Goal: Task Accomplishment & Management: Complete application form

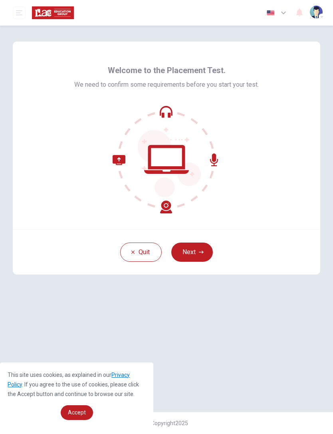
click at [205, 250] on button "Next" at bounding box center [192, 251] width 42 height 19
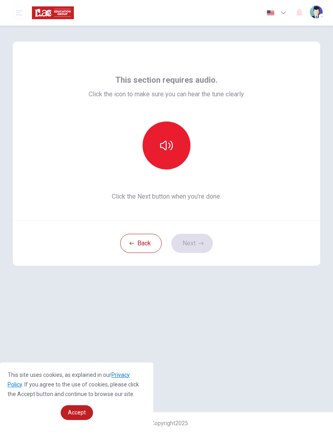
click at [175, 147] on button "button" at bounding box center [167, 145] width 48 height 48
click at [195, 248] on button "Next" at bounding box center [192, 243] width 42 height 19
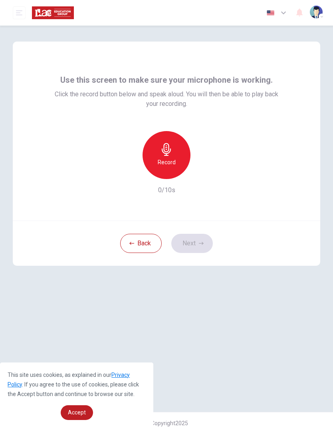
click at [179, 164] on div "Record" at bounding box center [167, 155] width 48 height 48
click at [202, 173] on icon "button" at bounding box center [204, 172] width 4 height 5
click at [207, 244] on button "Next" at bounding box center [192, 243] width 42 height 19
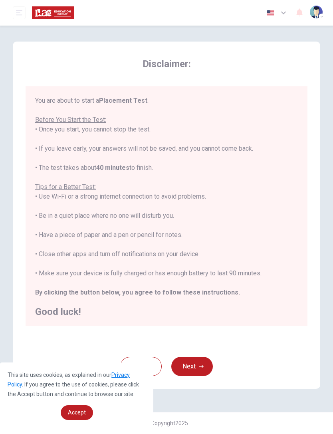
click at [83, 424] on div "This site uses cookies, as explained in our Privacy Policy . If you agree to th…" at bounding box center [76, 394] width 153 height 65
click at [83, 412] on span "Accept" at bounding box center [77, 412] width 18 height 6
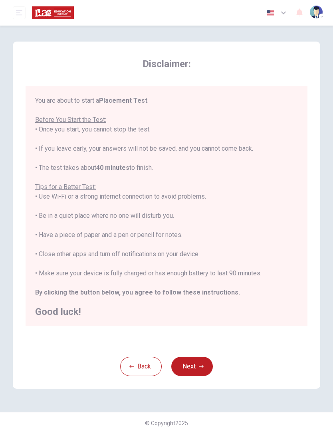
click at [202, 375] on button "Next" at bounding box center [192, 366] width 42 height 19
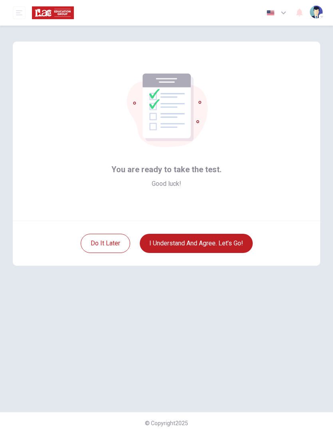
click at [240, 245] on button "I understand and agree. Let’s go!" at bounding box center [196, 243] width 113 height 19
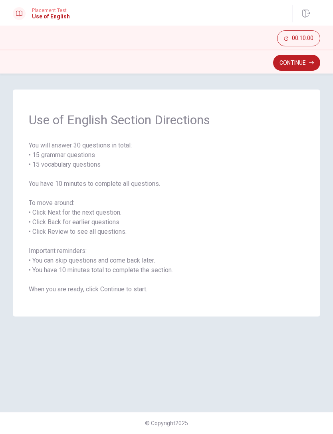
click at [311, 65] on button "Continue" at bounding box center [296, 63] width 47 height 16
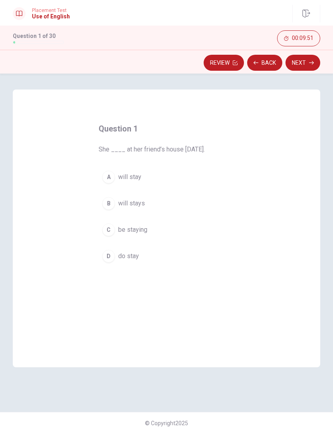
click at [115, 180] on button "A will stay" at bounding box center [167, 177] width 136 height 20
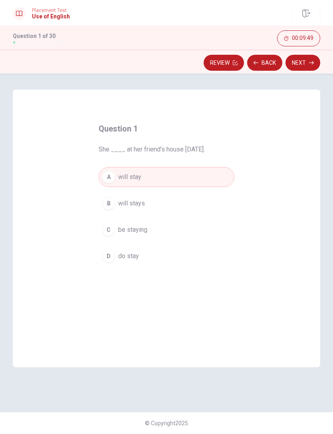
click at [307, 67] on button "Next" at bounding box center [303, 63] width 35 height 16
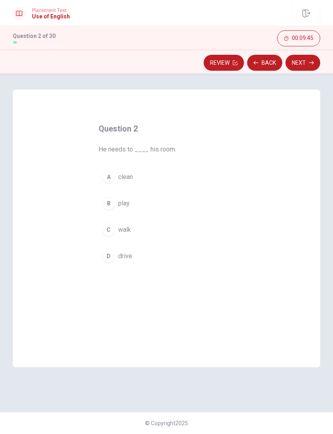
click at [112, 182] on div "A" at bounding box center [108, 177] width 13 height 13
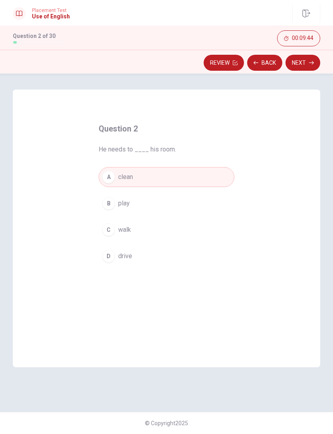
click at [306, 64] on button "Next" at bounding box center [303, 63] width 35 height 16
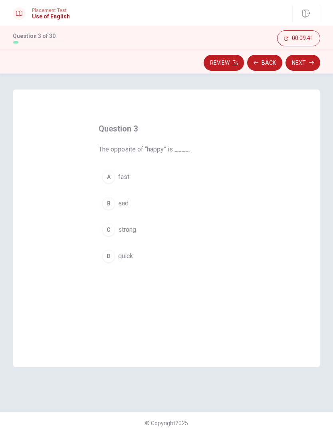
click at [110, 207] on div "B" at bounding box center [108, 203] width 13 height 13
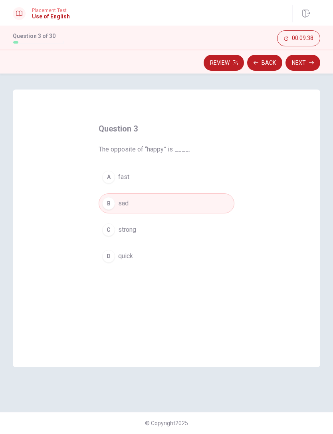
click at [307, 66] on button "Next" at bounding box center [303, 63] width 35 height 16
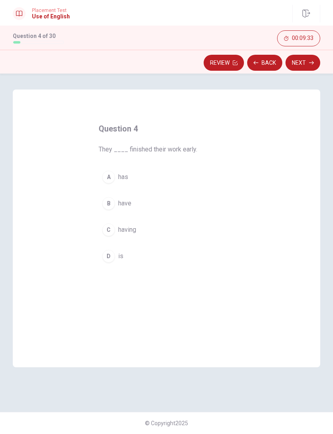
click at [105, 171] on div "A" at bounding box center [108, 177] width 13 height 13
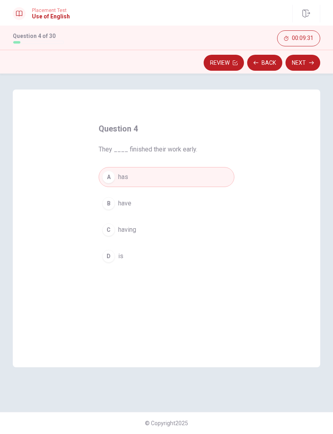
click at [311, 61] on icon "button" at bounding box center [311, 62] width 5 height 5
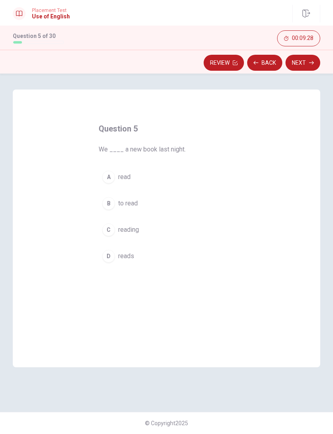
click at [116, 232] on button "C reading" at bounding box center [167, 230] width 136 height 20
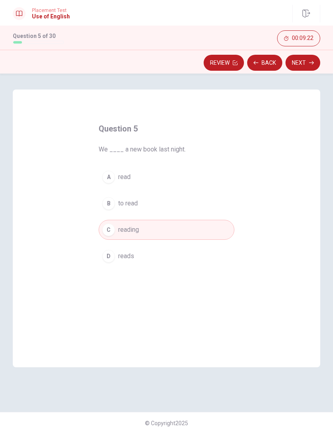
click at [315, 62] on button "Next" at bounding box center [303, 63] width 35 height 16
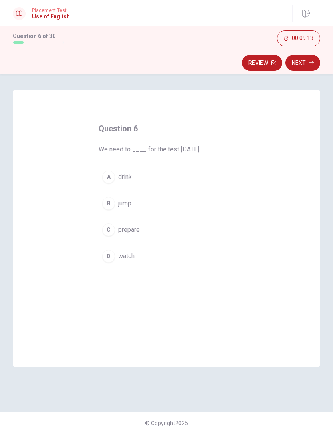
click at [110, 228] on div "C" at bounding box center [108, 229] width 13 height 13
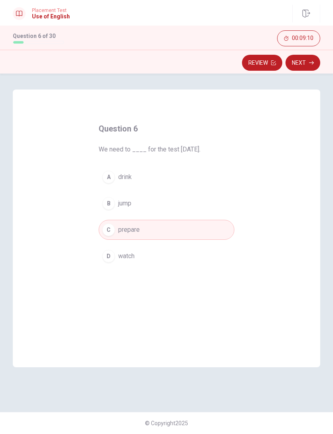
click at [312, 64] on icon "button" at bounding box center [311, 63] width 5 height 4
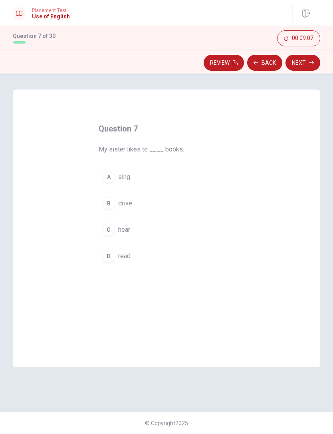
click at [109, 259] on div "D" at bounding box center [108, 256] width 13 height 13
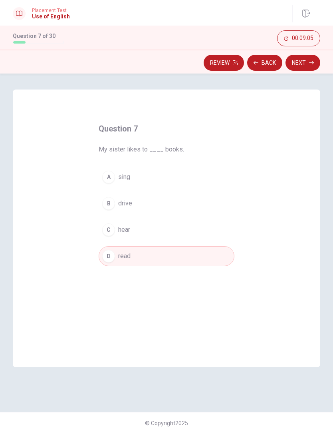
click at [309, 66] on button "Next" at bounding box center [303, 63] width 35 height 16
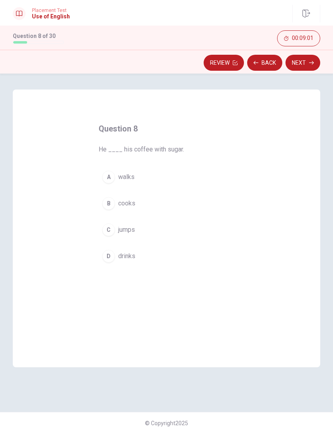
click at [114, 257] on div "D" at bounding box center [108, 256] width 13 height 13
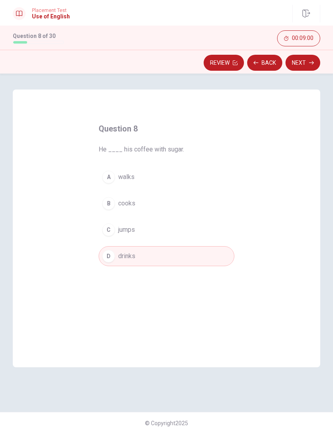
click at [307, 62] on button "Next" at bounding box center [303, 63] width 35 height 16
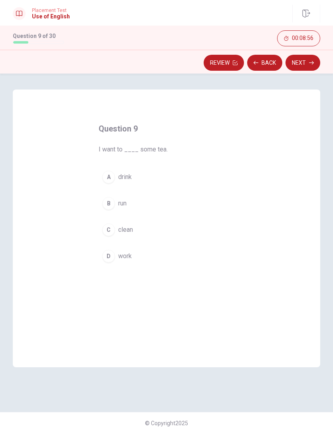
click at [105, 182] on div "A" at bounding box center [108, 177] width 13 height 13
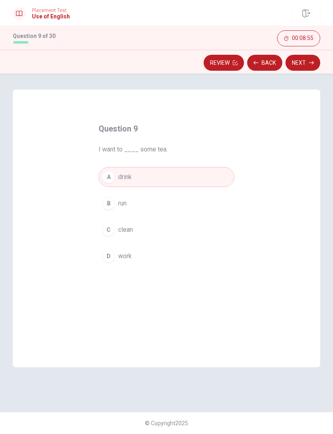
click at [307, 65] on button "Next" at bounding box center [303, 63] width 35 height 16
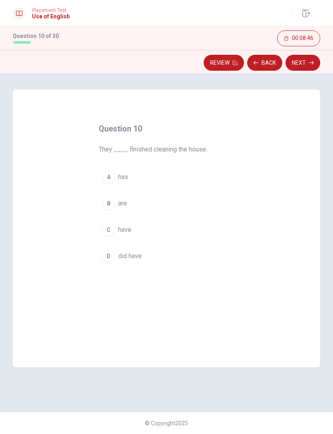
click at [112, 176] on div "A" at bounding box center [108, 177] width 13 height 13
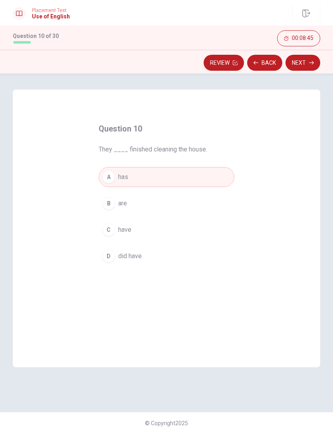
click at [303, 65] on button "Next" at bounding box center [303, 63] width 35 height 16
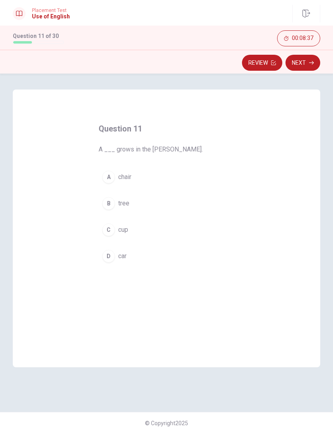
click at [109, 206] on div "B" at bounding box center [108, 203] width 13 height 13
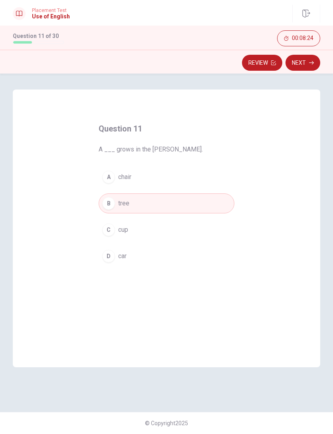
click at [308, 63] on button "Next" at bounding box center [303, 63] width 35 height 16
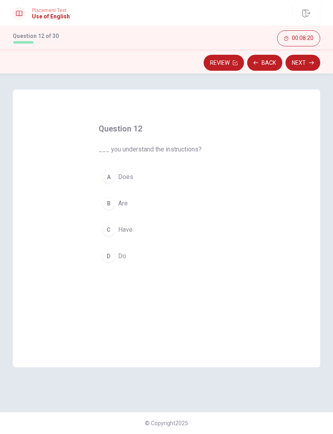
click at [114, 259] on div "D" at bounding box center [108, 256] width 13 height 13
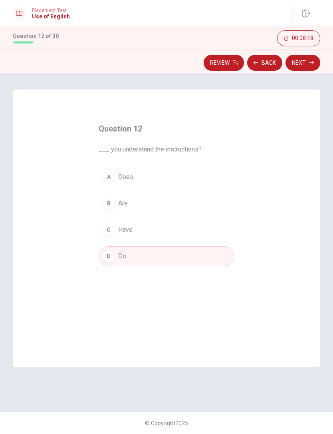
click at [306, 67] on button "Next" at bounding box center [303, 63] width 35 height 16
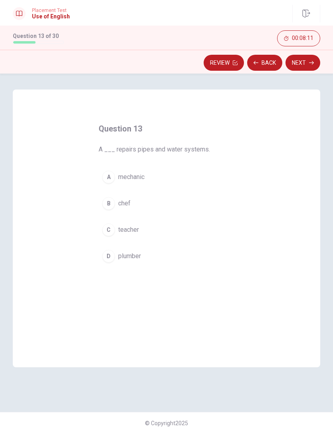
click at [109, 179] on div "A" at bounding box center [108, 177] width 13 height 13
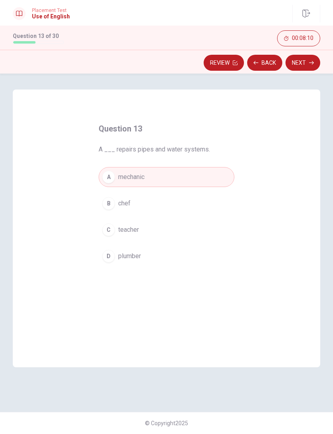
click at [301, 67] on button "Next" at bounding box center [303, 63] width 35 height 16
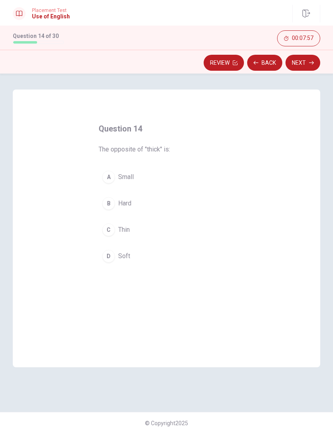
click at [101, 266] on div "A Small B Hard C Thin D Soft" at bounding box center [167, 216] width 136 height 99
click at [117, 258] on button "D Soft" at bounding box center [167, 256] width 136 height 20
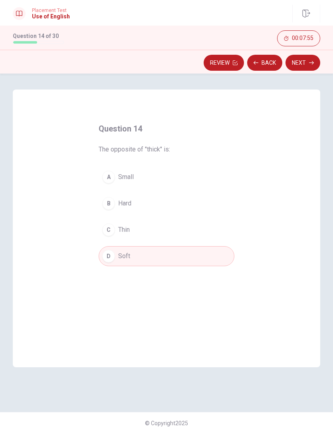
click at [315, 61] on button "Next" at bounding box center [303, 63] width 35 height 16
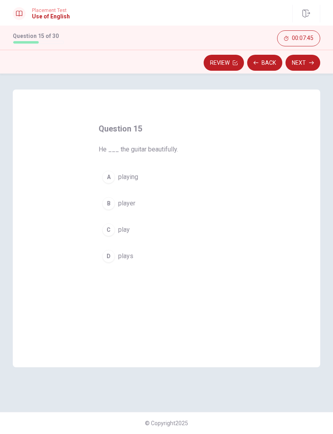
click at [112, 254] on div "D" at bounding box center [108, 256] width 13 height 13
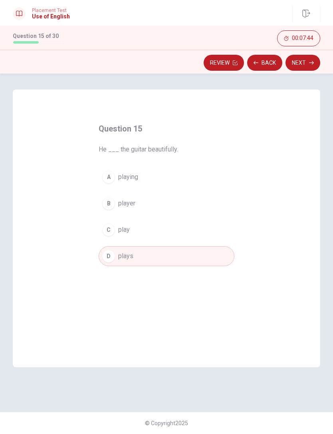
click at [301, 67] on button "Next" at bounding box center [303, 63] width 35 height 16
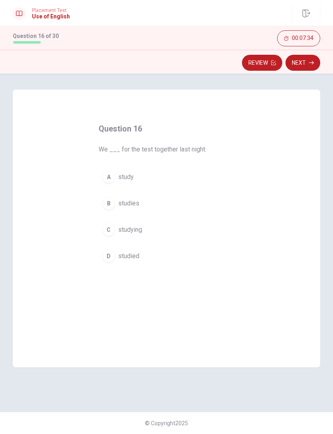
click at [113, 261] on button "D studied" at bounding box center [167, 256] width 136 height 20
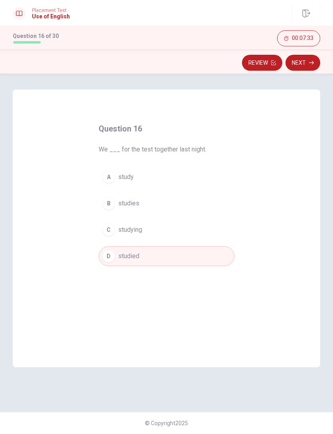
click at [309, 69] on button "Next" at bounding box center [303, 63] width 35 height 16
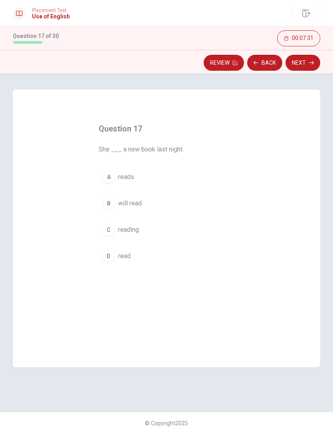
click at [108, 175] on div "A" at bounding box center [108, 177] width 13 height 13
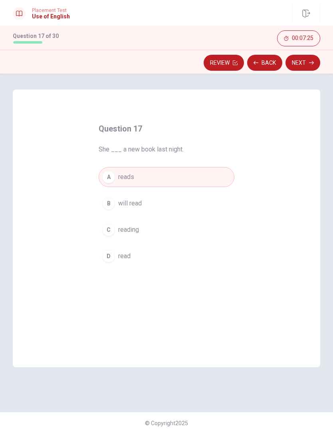
click at [312, 65] on icon "button" at bounding box center [311, 62] width 5 height 5
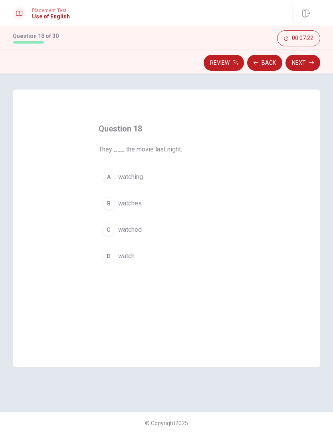
click at [111, 233] on div "C" at bounding box center [108, 229] width 13 height 13
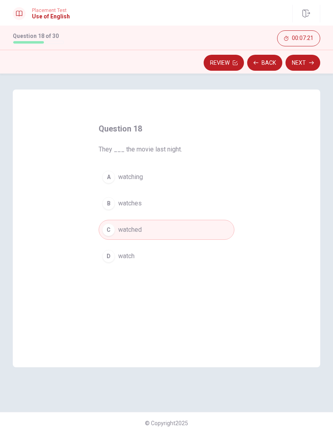
click at [305, 67] on button "Next" at bounding box center [303, 63] width 35 height 16
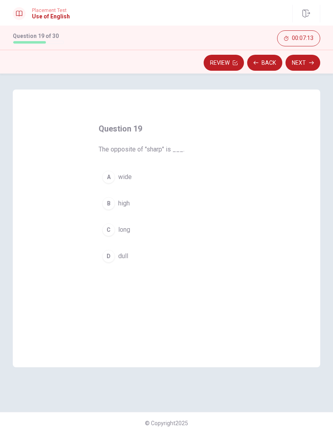
click at [113, 263] on button "D dull" at bounding box center [167, 256] width 136 height 20
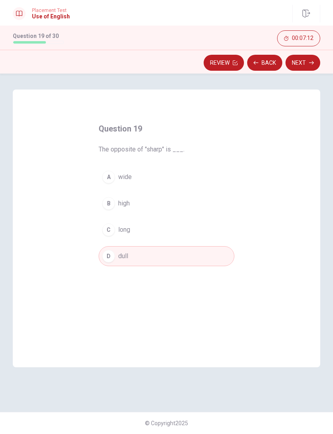
click at [299, 67] on button "Next" at bounding box center [303, 63] width 35 height 16
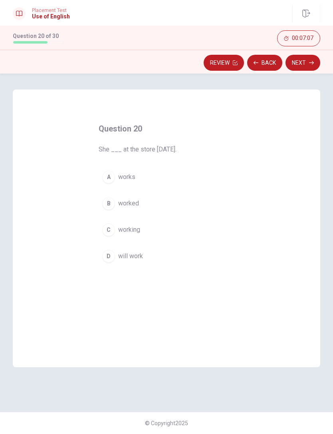
click at [115, 237] on button "C working" at bounding box center [167, 230] width 136 height 20
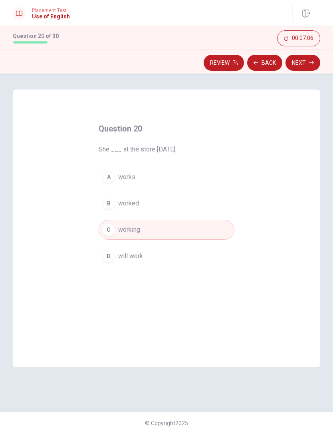
click at [109, 209] on div "B" at bounding box center [108, 203] width 13 height 13
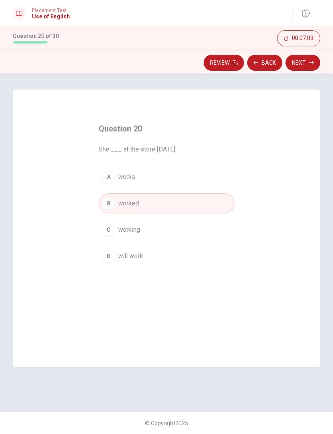
click at [313, 66] on button "Next" at bounding box center [303, 63] width 35 height 16
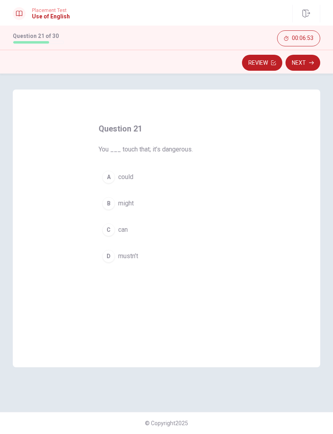
click at [111, 260] on div "D" at bounding box center [108, 256] width 13 height 13
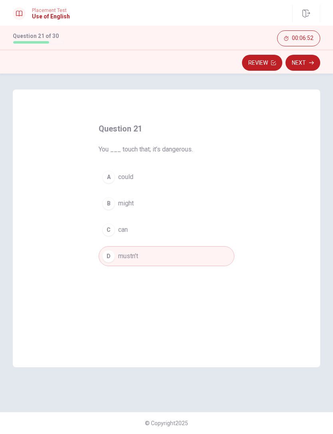
click at [307, 63] on button "Next" at bounding box center [303, 63] width 35 height 16
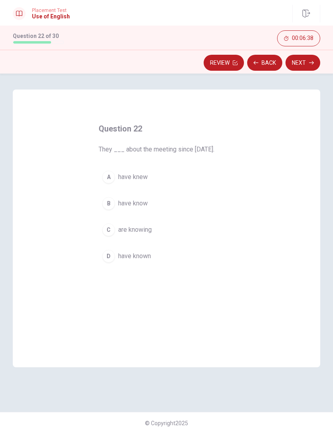
click at [111, 230] on div "C" at bounding box center [108, 229] width 13 height 13
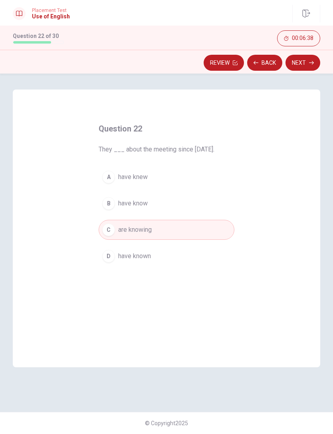
click at [304, 66] on button "Next" at bounding box center [303, 63] width 35 height 16
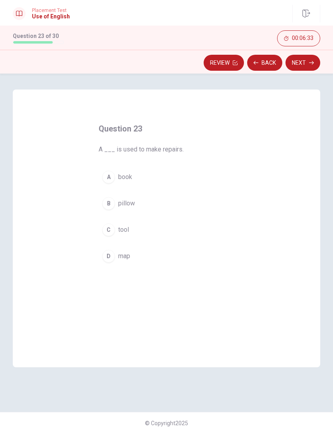
click at [110, 236] on div "C" at bounding box center [108, 229] width 13 height 13
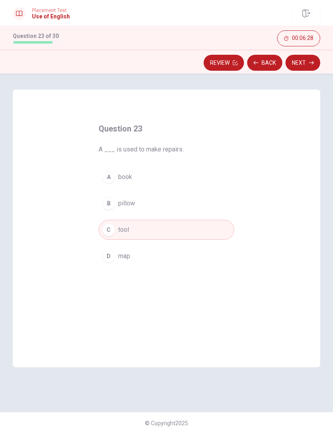
click at [310, 63] on icon "button" at bounding box center [311, 62] width 5 height 5
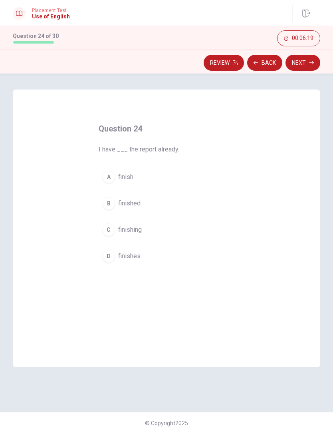
click at [108, 259] on div "D" at bounding box center [108, 256] width 13 height 13
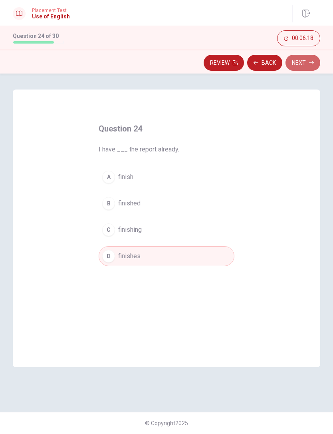
click at [299, 69] on button "Next" at bounding box center [303, 63] width 35 height 16
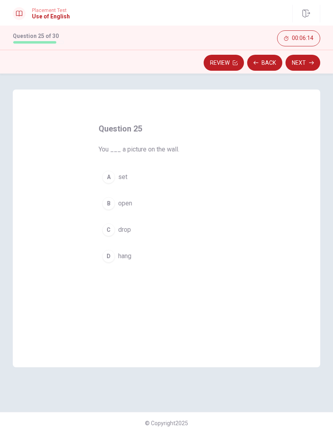
click at [113, 258] on div "D" at bounding box center [108, 256] width 13 height 13
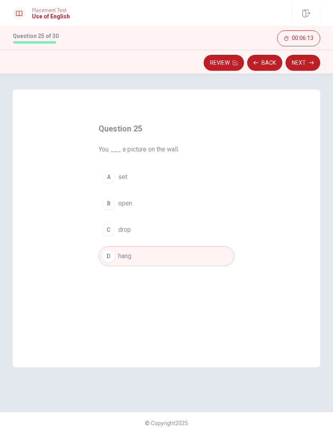
click at [304, 65] on button "Next" at bounding box center [303, 63] width 35 height 16
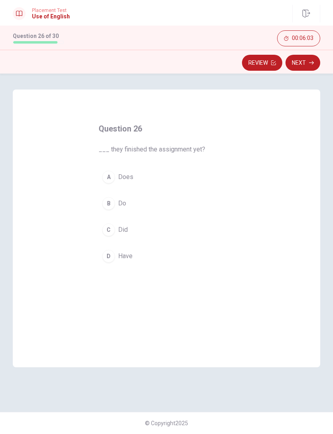
click at [108, 174] on div "A" at bounding box center [108, 177] width 13 height 13
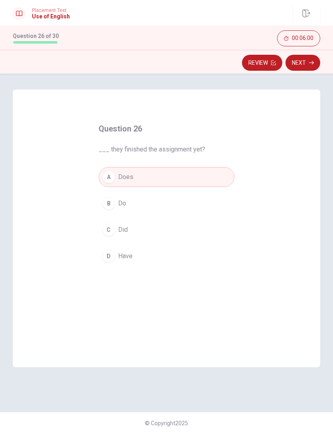
click at [308, 64] on button "Next" at bounding box center [303, 63] width 35 height 16
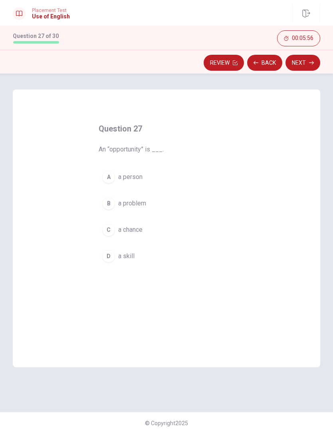
click at [112, 233] on div "C" at bounding box center [108, 229] width 13 height 13
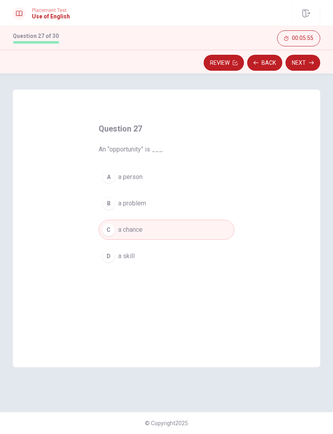
click at [307, 66] on button "Next" at bounding box center [303, 63] width 35 height 16
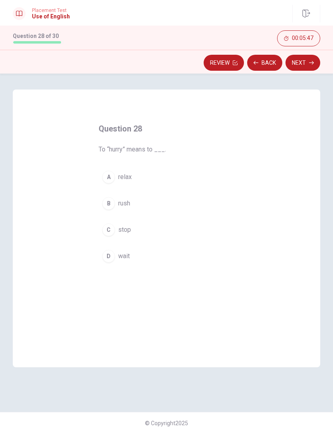
click at [113, 207] on div "B" at bounding box center [108, 203] width 13 height 13
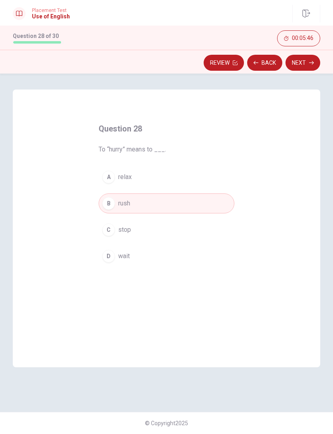
click at [317, 61] on button "Next" at bounding box center [303, 63] width 35 height 16
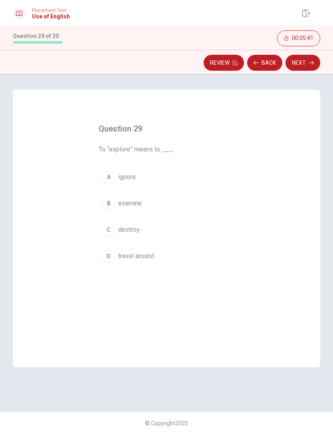
click at [116, 258] on button "D travel around" at bounding box center [167, 256] width 136 height 20
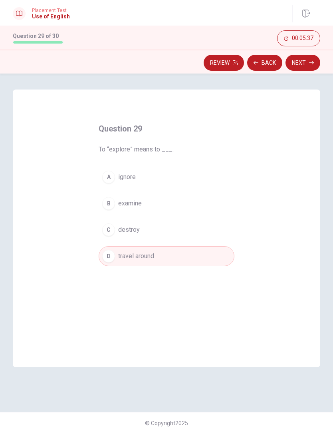
click at [305, 64] on button "Next" at bounding box center [303, 63] width 35 height 16
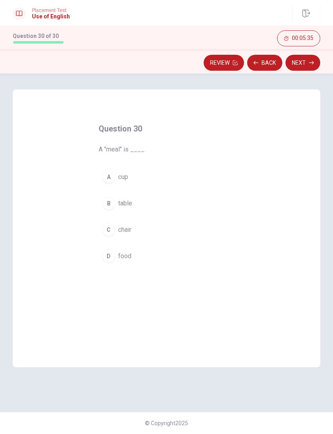
click at [111, 258] on div "D" at bounding box center [108, 256] width 13 height 13
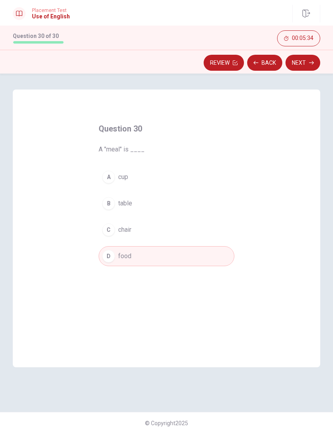
click at [303, 69] on button "Next" at bounding box center [303, 63] width 35 height 16
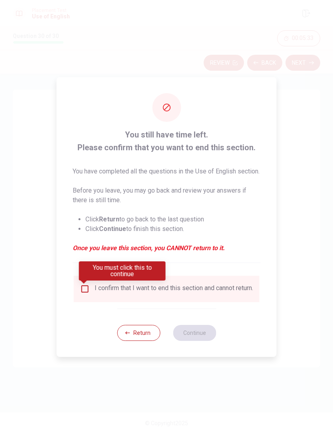
click at [85, 293] on input "You must click this to continue" at bounding box center [85, 289] width 10 height 10
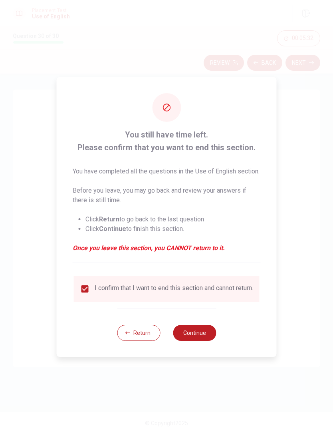
click at [199, 336] on button "Continue" at bounding box center [194, 333] width 43 height 16
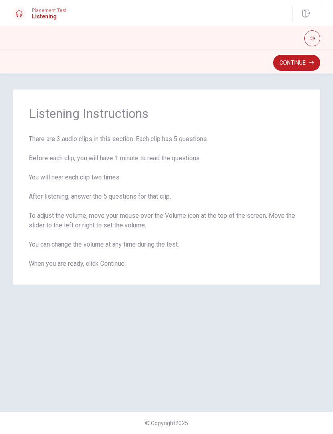
click at [310, 42] on button "button" at bounding box center [312, 38] width 16 height 16
click at [309, 40] on button "button" at bounding box center [312, 38] width 16 height 16
click at [305, 59] on button "Continue" at bounding box center [296, 63] width 47 height 16
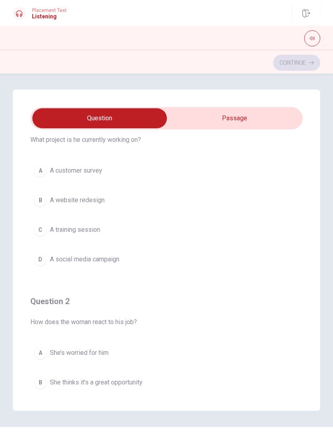
scroll to position [29, 0]
click at [278, 218] on div "A A customer survey B A website redesign C A training session D A social media …" at bounding box center [166, 215] width 272 height 109
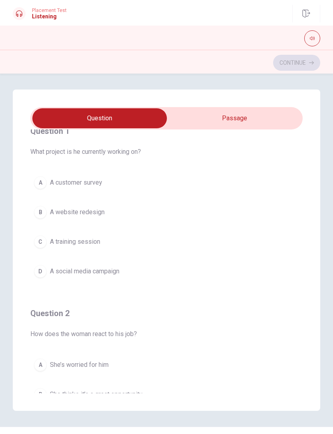
scroll to position [4, 0]
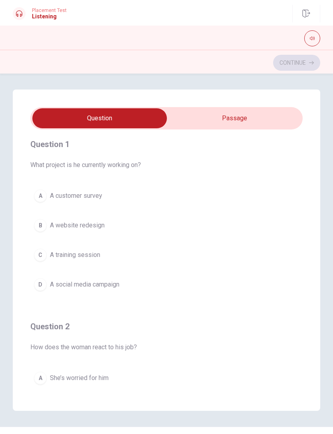
click at [117, 282] on span "A social media campaign" at bounding box center [84, 285] width 69 height 10
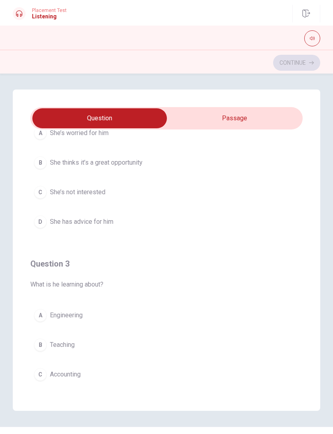
scroll to position [248, 0]
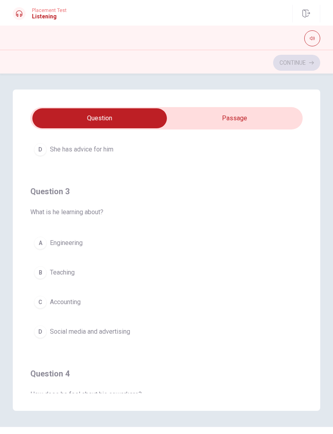
click at [122, 336] on span "Social media and advertising" at bounding box center [90, 332] width 80 height 10
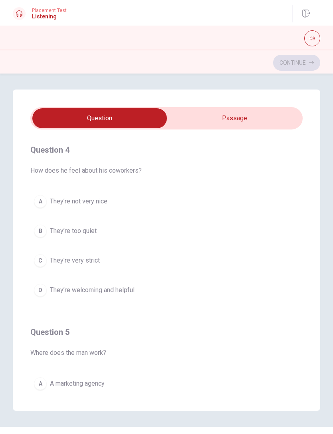
scroll to position [547, 0]
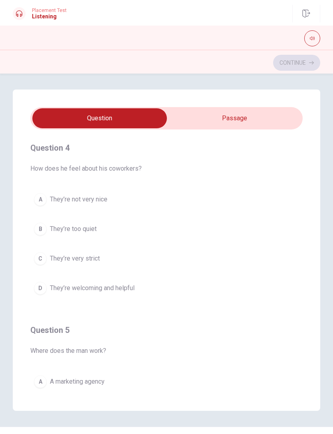
click at [134, 294] on button "D They’re welcoming and helpful" at bounding box center [166, 288] width 272 height 20
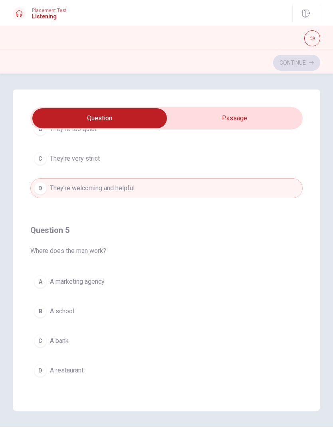
scroll to position [647, 0]
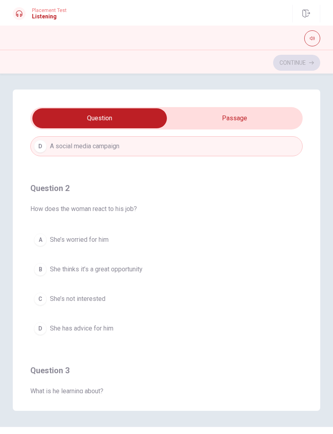
click at [134, 268] on span "She thinks it’s a great opportunity" at bounding box center [96, 269] width 93 height 10
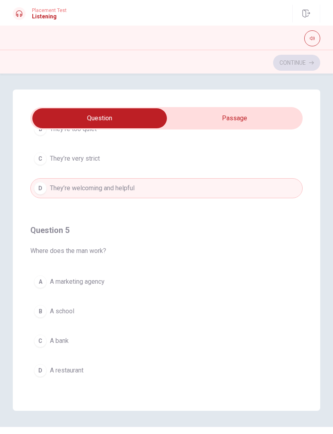
click at [103, 288] on button "A A marketing agency" at bounding box center [166, 282] width 272 height 20
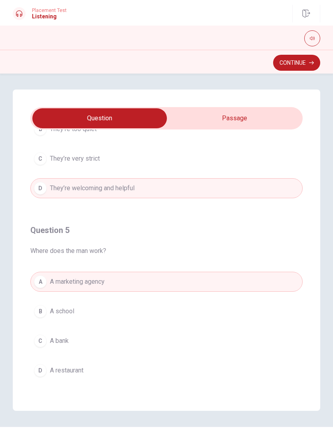
click at [303, 65] on button "Continue" at bounding box center [296, 63] width 47 height 16
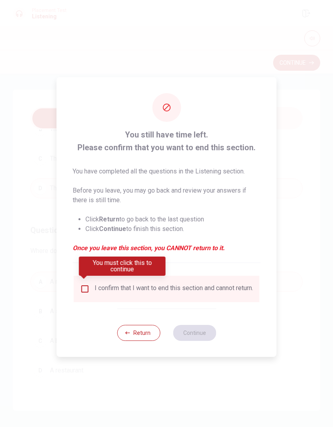
click at [83, 290] on input "You must click this to continue" at bounding box center [85, 289] width 10 height 10
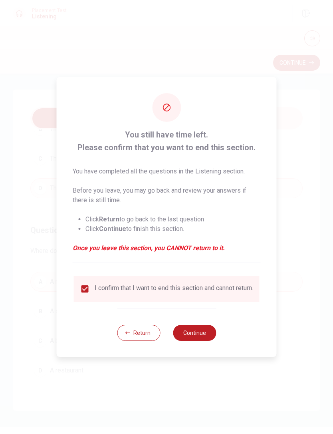
click at [204, 337] on button "Continue" at bounding box center [194, 333] width 43 height 16
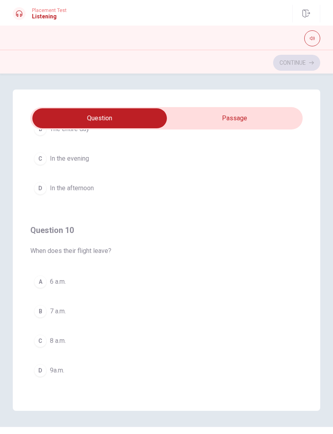
click at [41, 347] on button "C 8 a.m." at bounding box center [166, 341] width 272 height 20
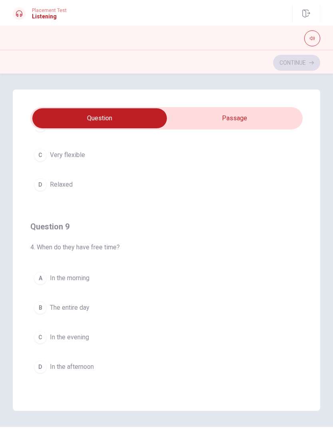
scroll to position [469, 0]
click at [83, 369] on span "In the afternoon" at bounding box center [72, 366] width 44 height 10
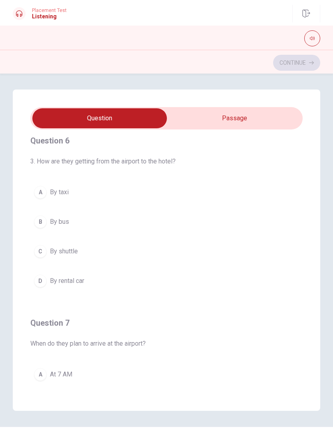
scroll to position [8, 0]
click at [65, 189] on span "By taxi" at bounding box center [59, 193] width 19 height 10
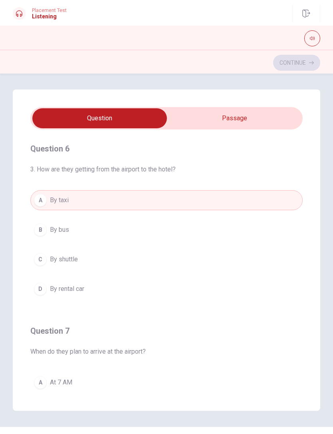
scroll to position [0, 0]
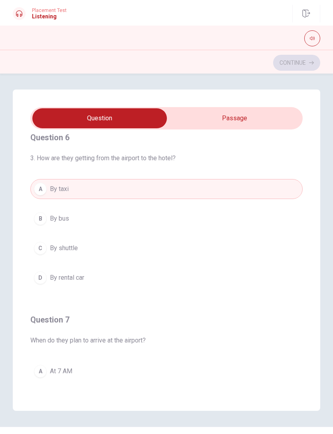
click at [75, 253] on button "C By shuttle" at bounding box center [166, 248] width 272 height 20
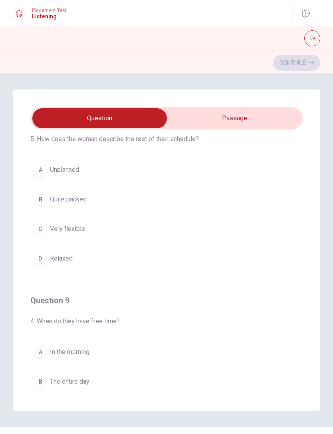
scroll to position [368, 0]
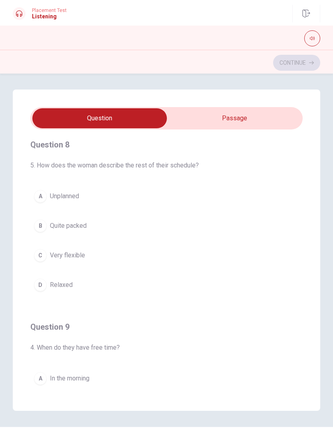
click at [77, 200] on span "Unplanned" at bounding box center [64, 196] width 29 height 10
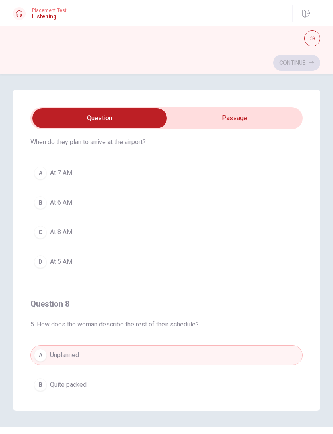
click at [67, 234] on span "At 8 AM" at bounding box center [61, 232] width 22 height 10
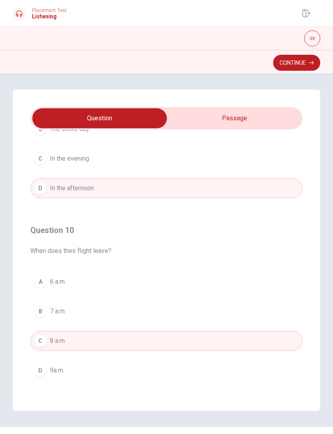
scroll to position [647, 0]
click at [304, 69] on button "Continue" at bounding box center [296, 63] width 47 height 16
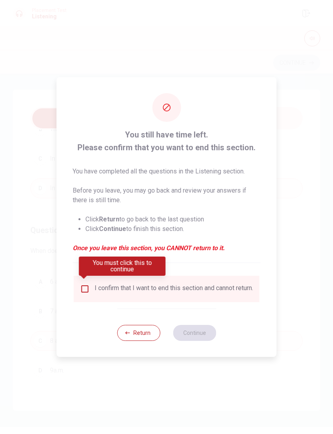
click at [83, 284] on input "You must click this to continue" at bounding box center [85, 289] width 10 height 10
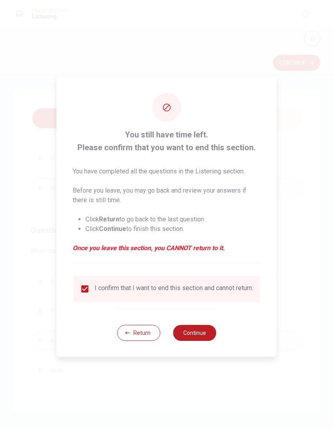
click at [196, 337] on button "Continue" at bounding box center [194, 333] width 43 height 16
